Goal: Task Accomplishment & Management: Manage account settings

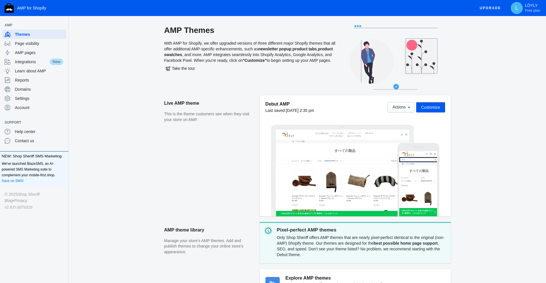
scroll to position [11, 0]
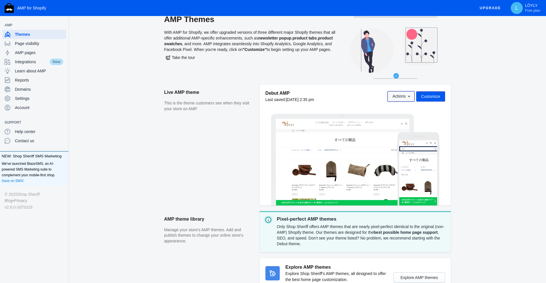
click at [402, 97] on span "Actions" at bounding box center [398, 96] width 13 height 5
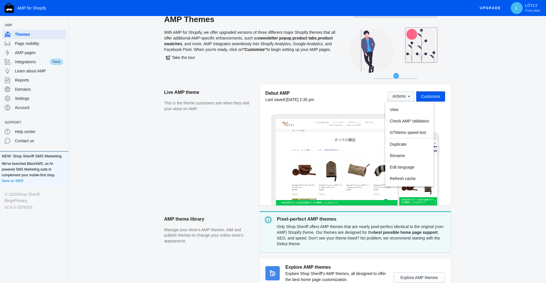
click at [402, 97] on div at bounding box center [273, 141] width 546 height 283
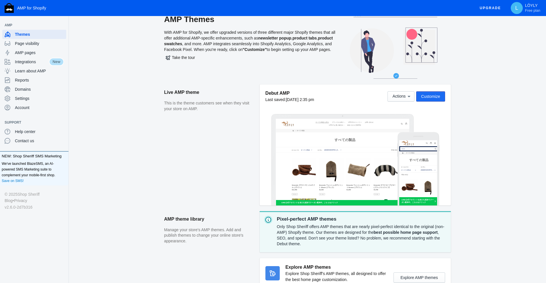
click at [442, 96] on button "Customize" at bounding box center [430, 96] width 29 height 10
click at [34, 62] on span "Integrations" at bounding box center [32, 62] width 34 height 6
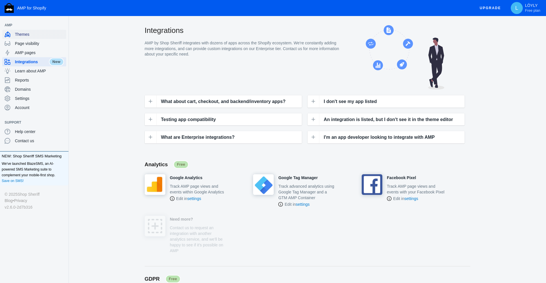
click at [56, 34] on span "Themes" at bounding box center [39, 35] width 49 height 6
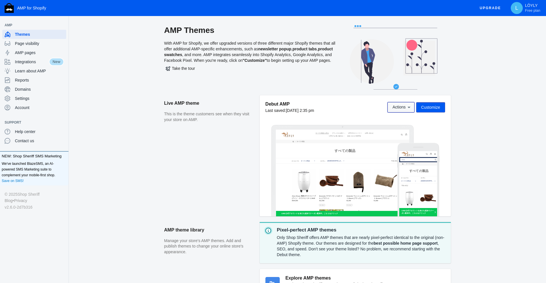
click at [408, 105] on icon at bounding box center [409, 108] width 6 height 6
click at [408, 104] on div at bounding box center [273, 141] width 546 height 283
click at [426, 110] on button "Customize" at bounding box center [430, 107] width 29 height 10
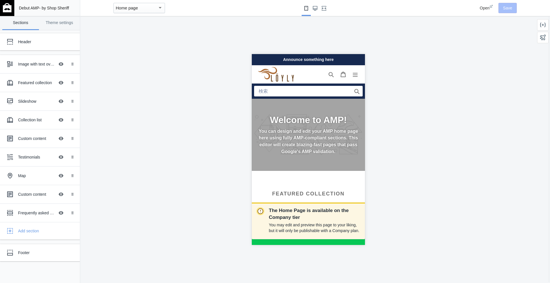
scroll to position [0, 96]
click at [52, 23] on link "Theme settings" at bounding box center [59, 23] width 37 height 14
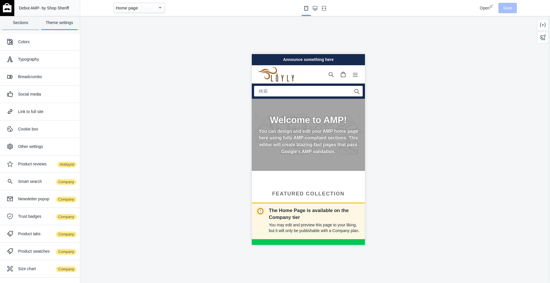
click at [23, 23] on link "Sections" at bounding box center [20, 23] width 37 height 14
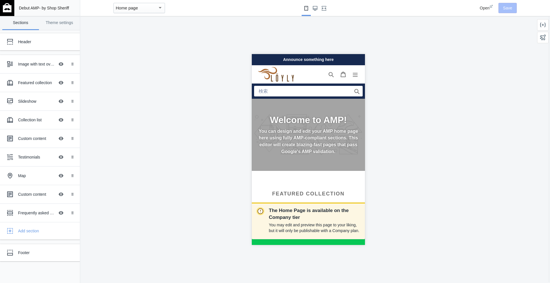
click at [57, 9] on span "- by Shop Sheriff" at bounding box center [54, 8] width 30 height 5
click at [6, 10] on img at bounding box center [7, 7] width 9 height 9
